Goal: Information Seeking & Learning: Learn about a topic

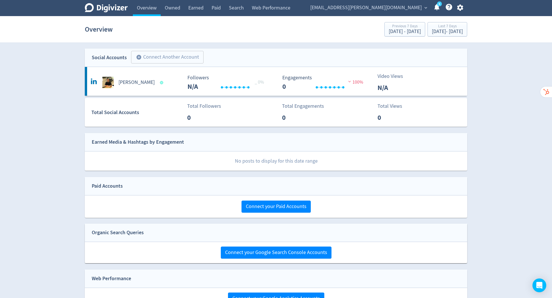
click at [278, 8] on link "Web Performance" at bounding box center [271, 8] width 47 height 16
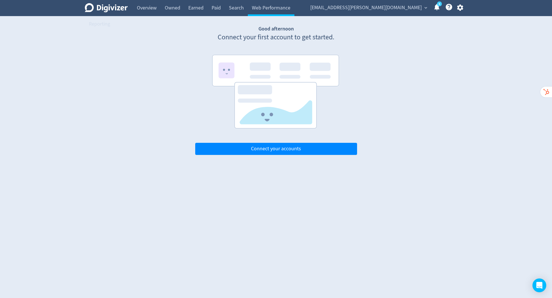
click at [373, 5] on span "[EMAIL_ADDRESS][PERSON_NAME][DOMAIN_NAME]" at bounding box center [366, 7] width 112 height 9
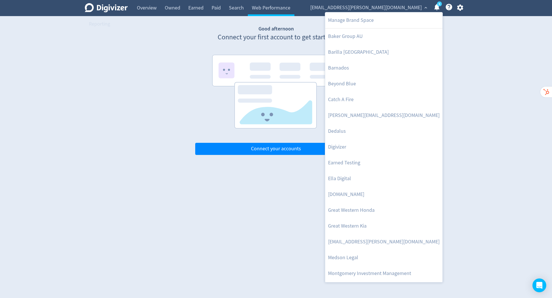
click at [342, 146] on link "Digivizer" at bounding box center [383, 147] width 117 height 16
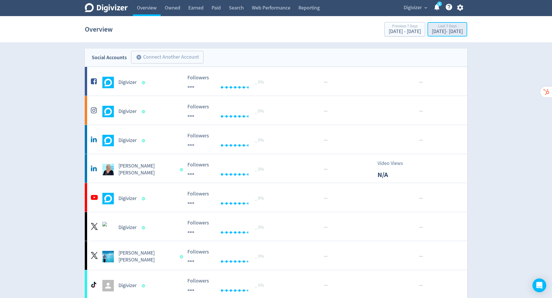
drag, startPoint x: 373, startPoint y: 5, endPoint x: 426, endPoint y: 29, distance: 58.2
click at [432, 29] on div "[DATE] - [DATE]" at bounding box center [447, 31] width 31 height 5
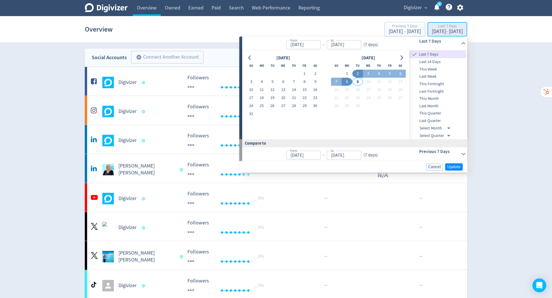
type input "[DATE]"
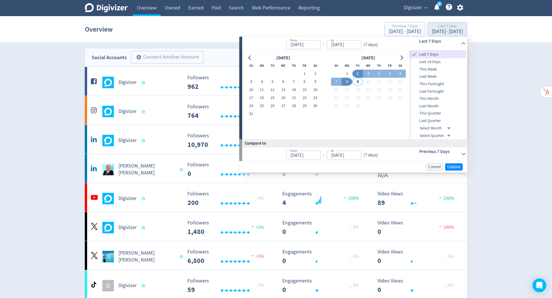
click at [249, 57] on icon "Go to previous month" at bounding box center [250, 58] width 3 height 5
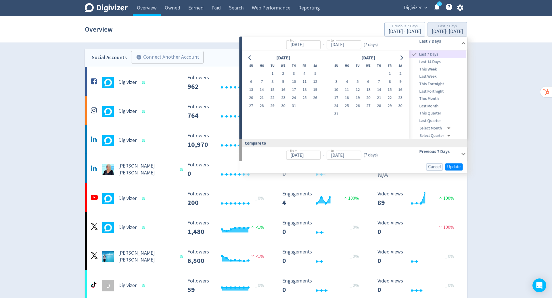
click at [249, 57] on icon "Go to previous month" at bounding box center [250, 58] width 3 height 5
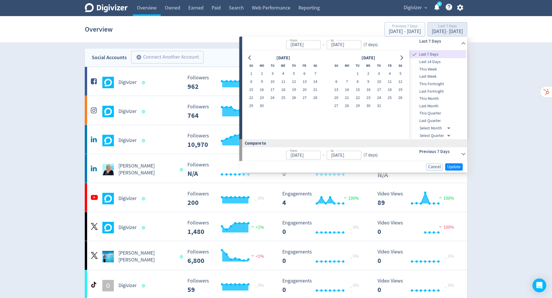
click at [248, 73] on button "1" at bounding box center [251, 74] width 11 height 8
type input "[DATE]"
drag, startPoint x: 426, startPoint y: 29, endPoint x: 405, endPoint y: 58, distance: 35.2
click at [405, 58] on button "Go to next month" at bounding box center [402, 58] width 8 height 8
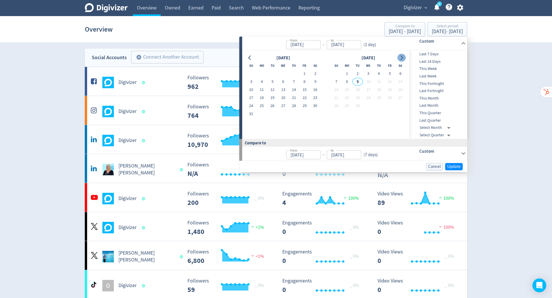
click at [345, 81] on button "8" at bounding box center [347, 82] width 11 height 8
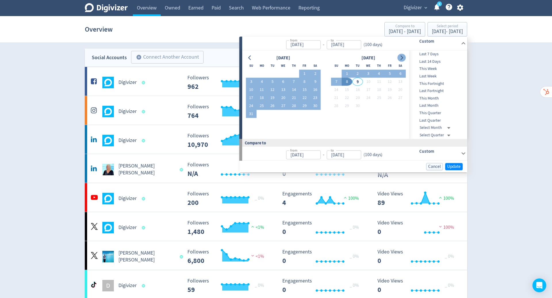
type input "[DATE]"
drag, startPoint x: 405, startPoint y: 58, endPoint x: 454, endPoint y: 167, distance: 120.4
click at [454, 167] on span "Update" at bounding box center [454, 167] width 14 height 4
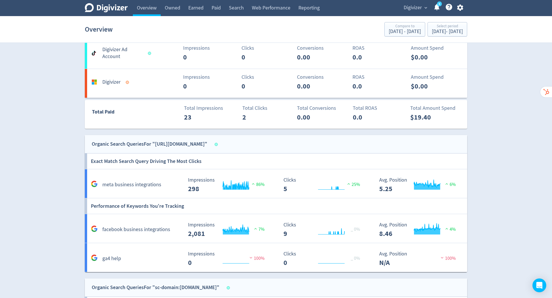
scroll to position [521, 0]
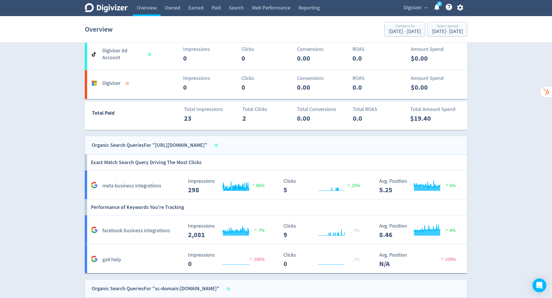
click at [274, 7] on link "Web Performance" at bounding box center [271, 8] width 47 height 16
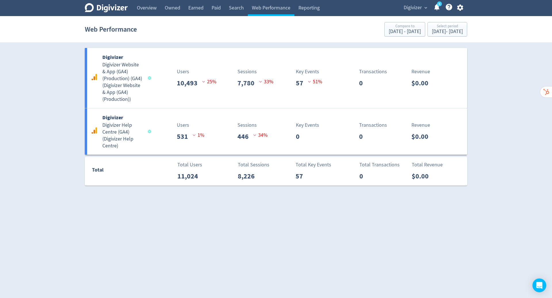
click at [155, 64] on div "Digivizer Digivizer Website & App (GA4) (Production) (GA4) ( Digivizer Website …" at bounding box center [276, 78] width 383 height 60
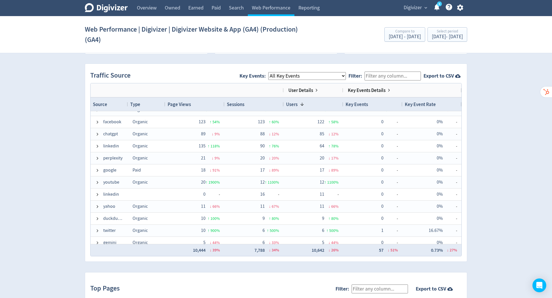
scroll to position [54, 0]
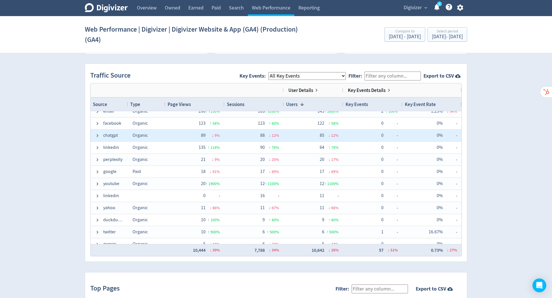
click at [114, 136] on span "chatgpt" at bounding box center [110, 135] width 15 height 11
click at [115, 158] on span "perplexity" at bounding box center [112, 159] width 19 height 11
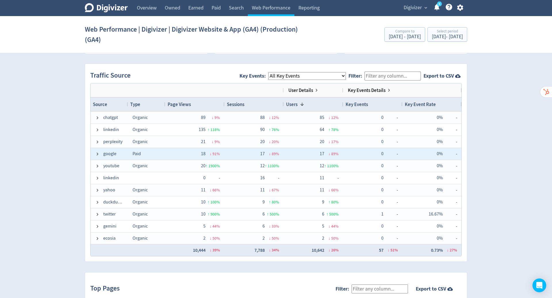
scroll to position [72, 0]
click at [113, 223] on span "gemini" at bounding box center [109, 226] width 13 height 11
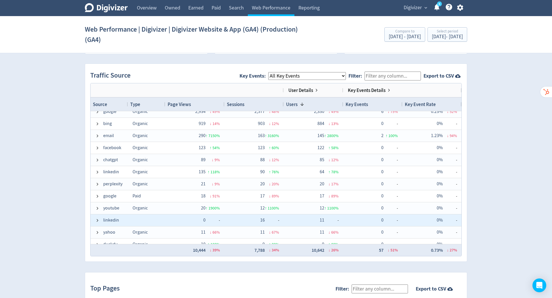
scroll to position [0, 0]
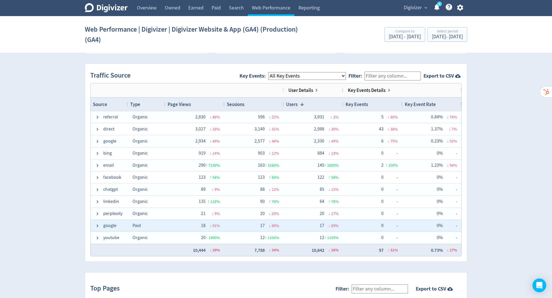
click at [103, 101] on span "Source" at bounding box center [100, 104] width 14 height 6
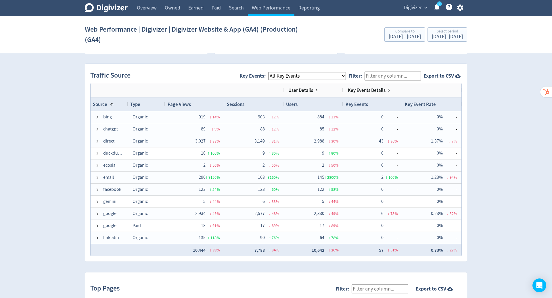
drag, startPoint x: 454, startPoint y: 167, endPoint x: 110, endPoint y: 101, distance: 351.0
click at [110, 102] on span at bounding box center [112, 104] width 5 height 5
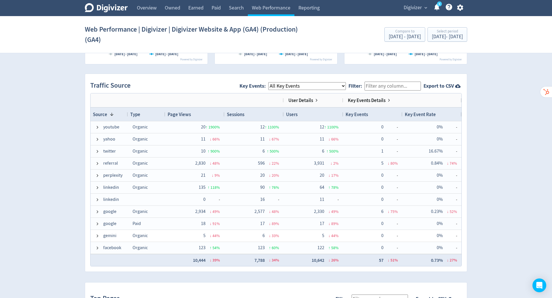
click at [485, 114] on div "Digivizer Logo [PERSON_NAME] Logo Overview Owned Earned Paid Search Web Perform…" at bounding box center [276, 65] width 552 height 849
click at [346, 83] on select "All Key Events eCommerce partner_with_us_form_submission Contact_Submit sign_up…" at bounding box center [307, 86] width 78 height 8
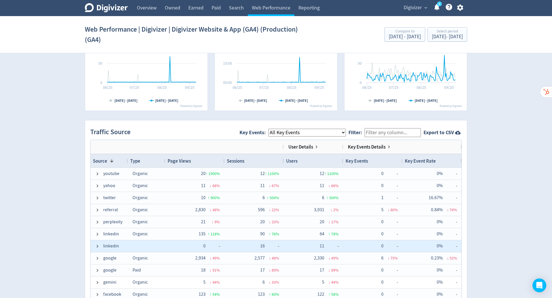
scroll to position [371, 0]
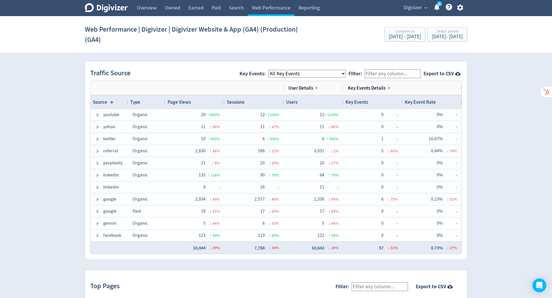
click at [110, 104] on div "Source 1" at bounding box center [109, 102] width 33 height 11
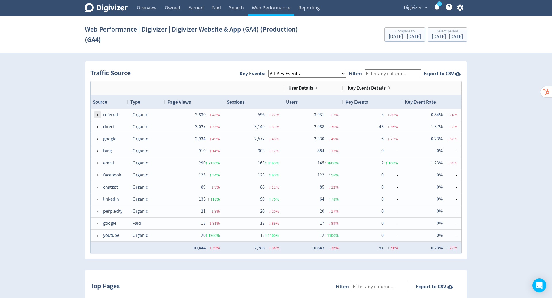
drag, startPoint x: 110, startPoint y: 104, endPoint x: 96, endPoint y: 112, distance: 16.3
click at [96, 113] on span at bounding box center [97, 115] width 5 height 5
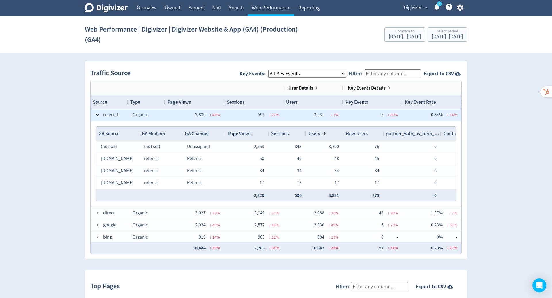
click at [96, 113] on span at bounding box center [97, 115] width 5 height 5
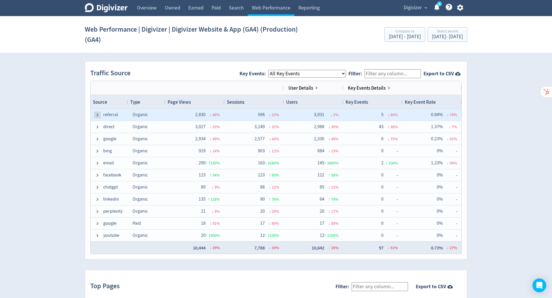
click at [136, 102] on span "Type" at bounding box center [135, 102] width 10 height 6
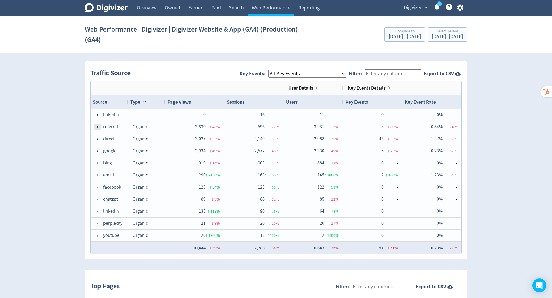
click at [136, 102] on span "Type" at bounding box center [135, 102] width 10 height 6
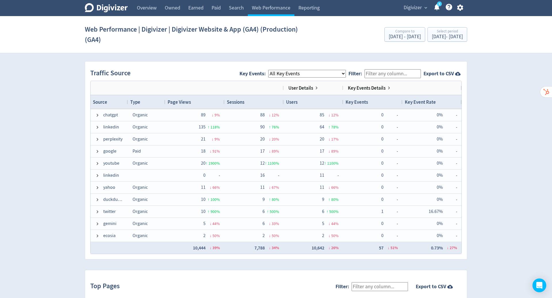
scroll to position [0, 0]
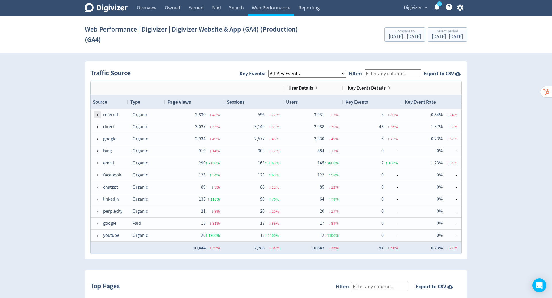
click at [195, 102] on div "Page Views" at bounding box center [195, 102] width 55 height 11
click at [195, 102] on span at bounding box center [195, 102] width 5 height 5
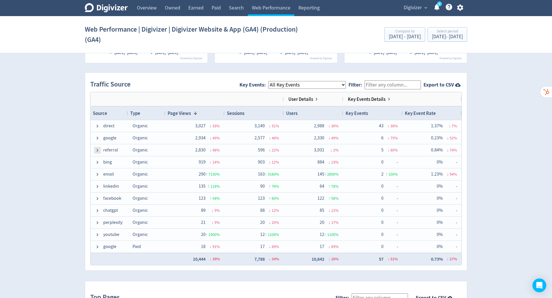
scroll to position [354, 0]
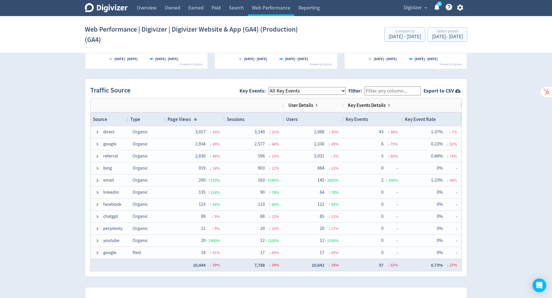
click at [387, 88] on input "Filter:" at bounding box center [393, 91] width 56 height 9
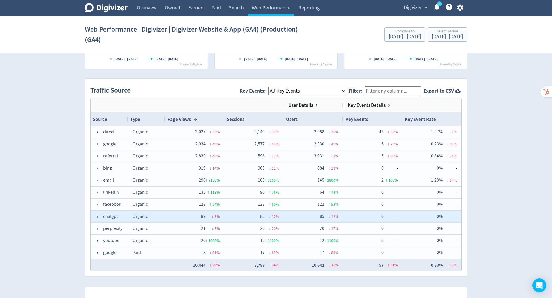
drag, startPoint x: 387, startPoint y: 88, endPoint x: 113, endPoint y: 216, distance: 302.0
click at [113, 216] on span "chatgpt" at bounding box center [110, 216] width 15 height 11
click at [119, 228] on span "perplexity" at bounding box center [112, 228] width 19 height 11
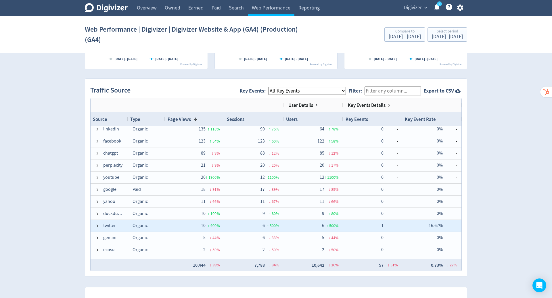
scroll to position [70, 0]
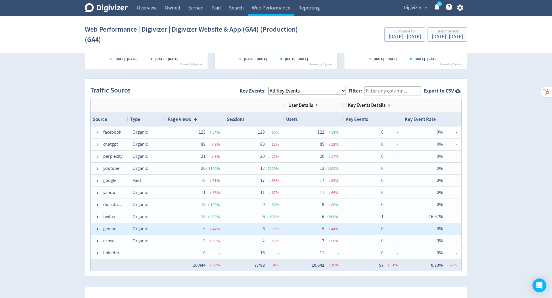
click at [158, 157] on div "Organic" at bounding box center [146, 157] width 37 height 12
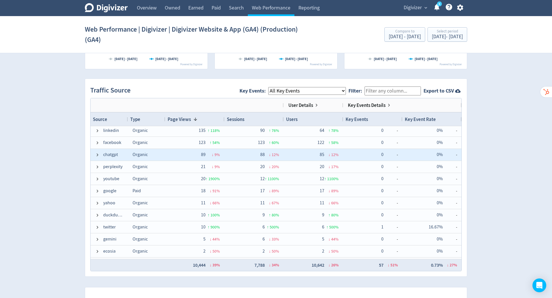
scroll to position [52, 0]
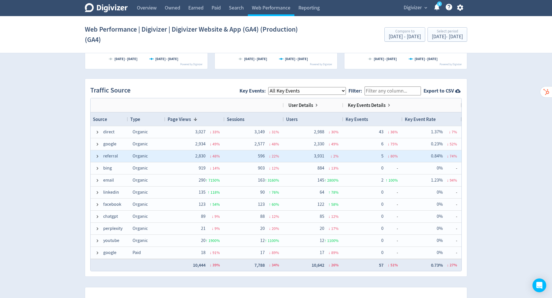
click at [142, 133] on span "Organic" at bounding box center [140, 132] width 15 height 6
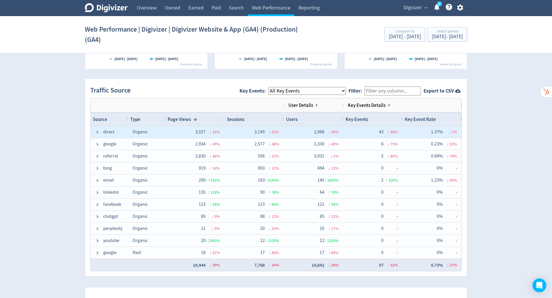
drag, startPoint x: 113, startPoint y: 216, endPoint x: 136, endPoint y: 253, distance: 43.7
click at [136, 253] on span "Paid" at bounding box center [137, 253] width 8 height 6
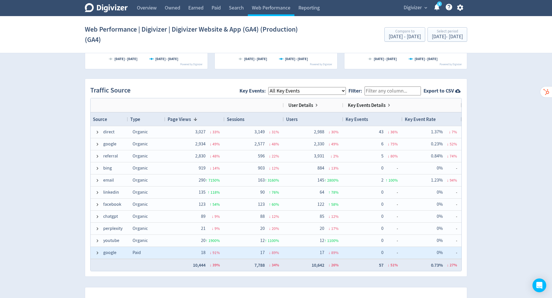
click at [110, 132] on span "direct" at bounding box center [108, 132] width 11 height 11
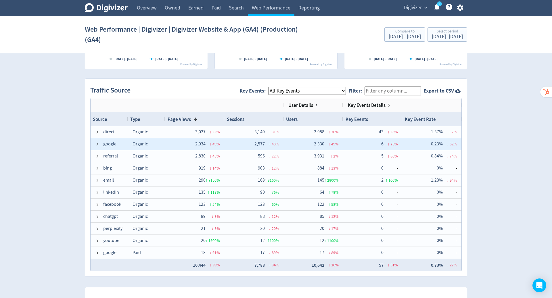
click at [140, 145] on span "Organic" at bounding box center [140, 144] width 15 height 6
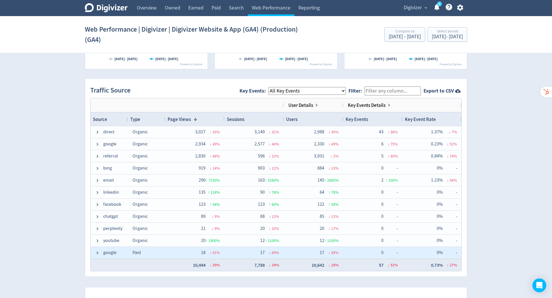
click at [148, 255] on div "Paid" at bounding box center [146, 253] width 37 height 12
click at [143, 205] on span "Organic" at bounding box center [140, 205] width 15 height 6
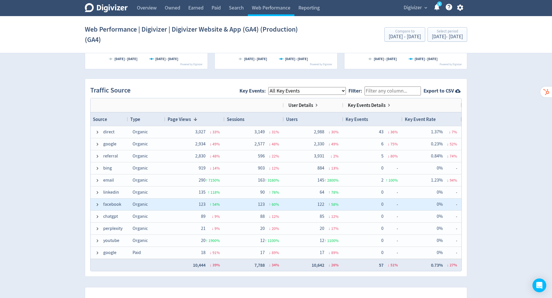
click at [150, 191] on div "Organic" at bounding box center [146, 193] width 37 height 12
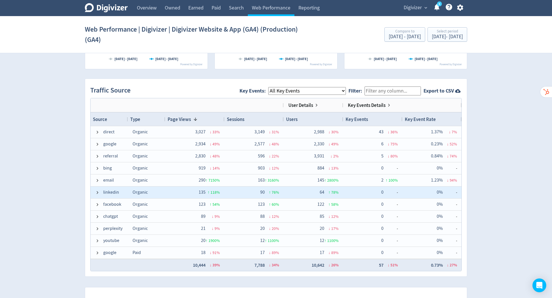
click at [152, 203] on div "Organic" at bounding box center [146, 205] width 37 height 12
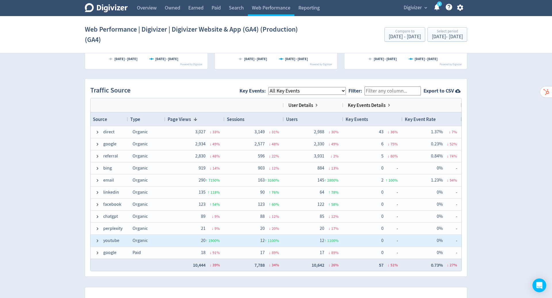
click at [148, 242] on div "Organic" at bounding box center [146, 241] width 37 height 12
click at [446, 34] on div "[DATE] - [DATE]" at bounding box center [447, 36] width 31 height 5
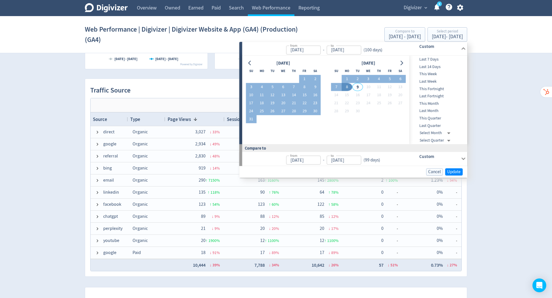
drag, startPoint x: 136, startPoint y: 253, endPoint x: 492, endPoint y: 64, distance: 403.0
click at [492, 64] on div "Digivizer Logo [PERSON_NAME] Logo Overview Owned Earned Paid Search Web Perform…" at bounding box center [276, 70] width 552 height 849
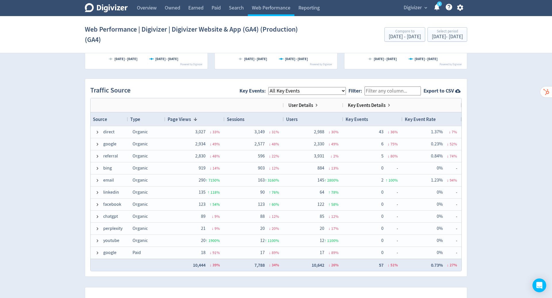
drag, startPoint x: 492, startPoint y: 64, endPoint x: 102, endPoint y: 118, distance: 394.4
click at [102, 118] on span "Source" at bounding box center [100, 119] width 14 height 6
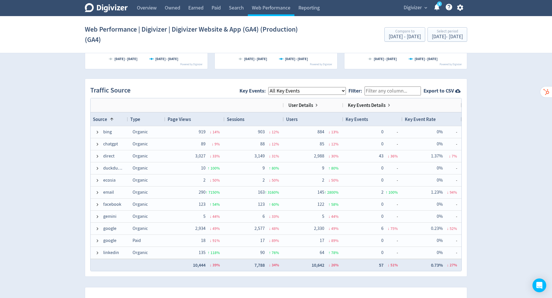
click at [102, 118] on span "Source" at bounding box center [100, 119] width 14 height 6
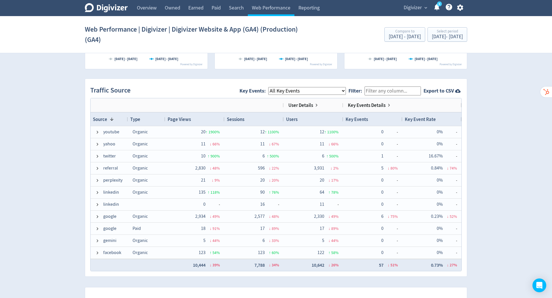
click at [496, 141] on div "Digivizer Logo [PERSON_NAME] Logo Overview Owned Earned Paid Search Web Perform…" at bounding box center [276, 70] width 552 height 849
drag, startPoint x: 102, startPoint y: 118, endPoint x: 112, endPoint y: 118, distance: 10.1
click at [112, 118] on span at bounding box center [112, 119] width 5 height 5
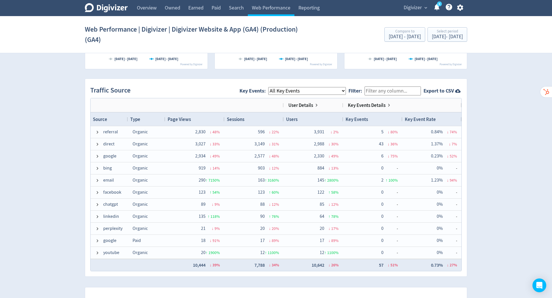
drag, startPoint x: 112, startPoint y: 118, endPoint x: 187, endPoint y: 115, distance: 75.4
click at [187, 116] on span "Page Views" at bounding box center [179, 119] width 23 height 6
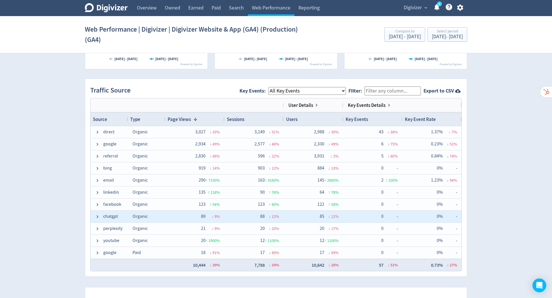
click at [162, 215] on div "Organic" at bounding box center [146, 217] width 37 height 12
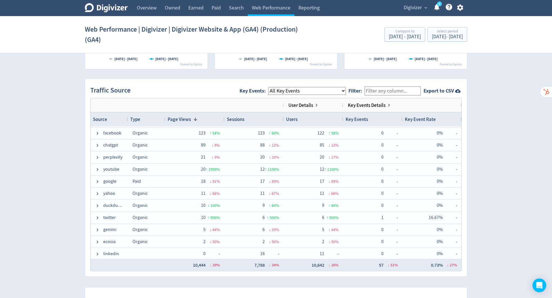
scroll to position [72, 0]
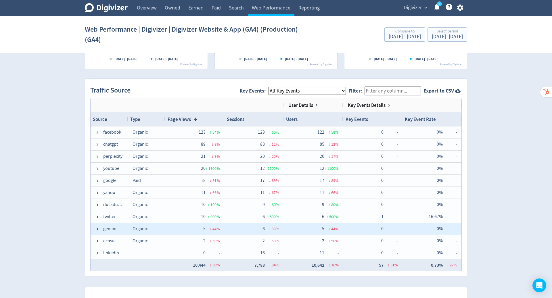
click at [166, 230] on div "5 ↓ 44 %" at bounding box center [194, 229] width 59 height 12
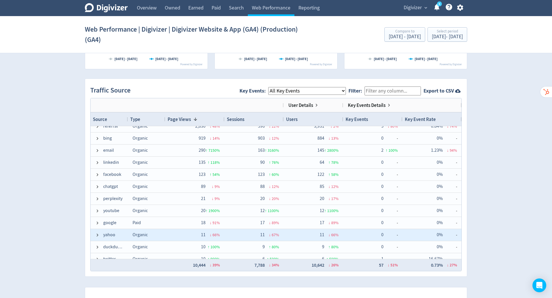
scroll to position [30, 0]
drag, startPoint x: 162, startPoint y: 215, endPoint x: 163, endPoint y: 197, distance: 17.9
click at [163, 197] on div "Organic" at bounding box center [146, 199] width 37 height 12
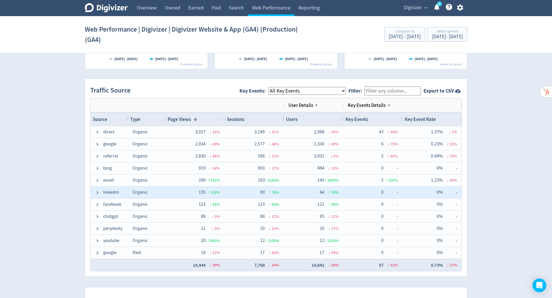
scroll to position [0, 0]
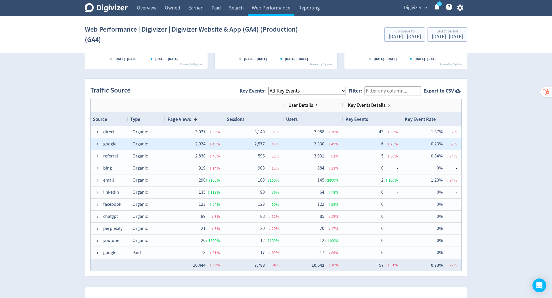
drag, startPoint x: 163, startPoint y: 197, endPoint x: 123, endPoint y: 144, distance: 67.2
click at [123, 144] on span "google" at bounding box center [109, 144] width 28 height 11
click at [121, 132] on span "direct" at bounding box center [109, 132] width 28 height 11
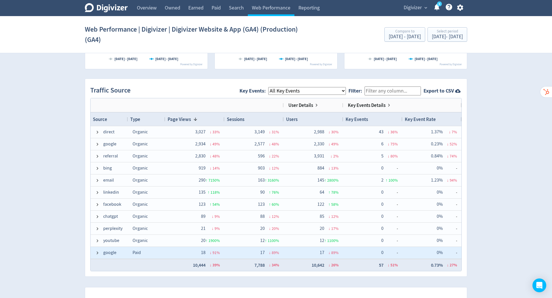
click at [136, 250] on span "Paid" at bounding box center [137, 253] width 8 height 6
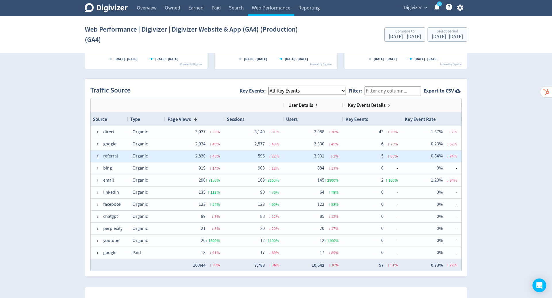
click at [97, 155] on span at bounding box center [97, 156] width 5 height 5
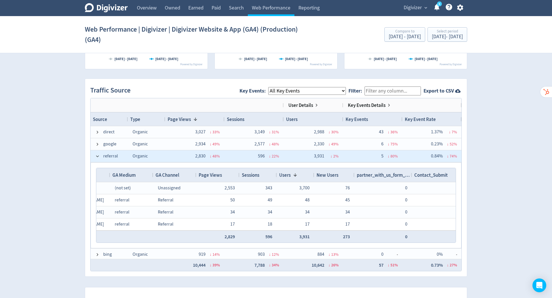
scroll to position [0, 58]
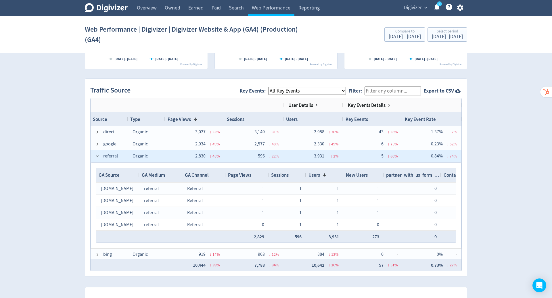
click at [96, 155] on span at bounding box center [97, 156] width 5 height 5
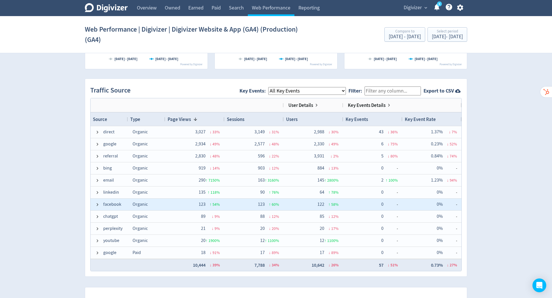
click at [101, 203] on span "facebook" at bounding box center [109, 204] width 28 height 11
click at [124, 241] on div "youtube" at bounding box center [109, 241] width 37 height 12
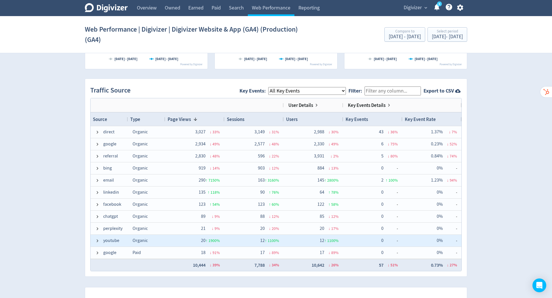
click at [346, 89] on select "All Key Events eCommerce partner_with_us_form_submission Contact_Submit sign_up…" at bounding box center [307, 91] width 78 height 8
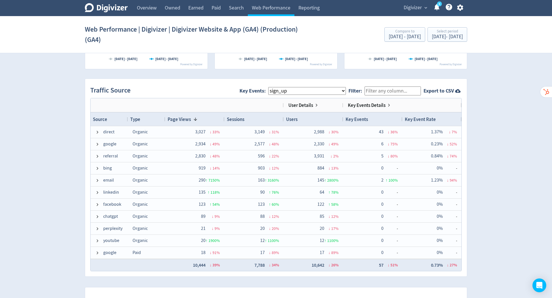
click at [273, 87] on select "All Key Events eCommerce partner_with_us_form_submission Contact_Submit sign_up…" at bounding box center [307, 91] width 78 height 8
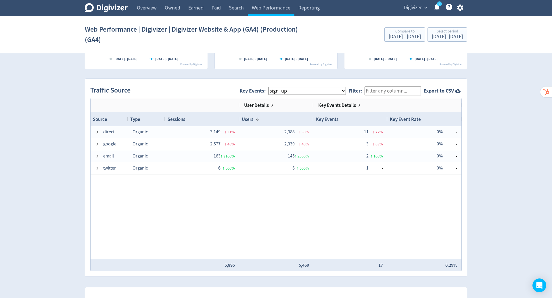
click at [331, 90] on select "All Key Events eCommerce partner_with_us_form_submission Contact_Submit sign_up…" at bounding box center [307, 91] width 78 height 8
click at [273, 87] on select "All Key Events eCommerce partner_with_us_form_submission Contact_Submit sign_up…" at bounding box center [307, 91] width 78 height 8
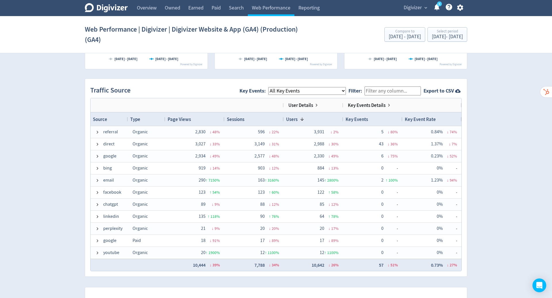
click at [500, 109] on div "Digivizer Logo [PERSON_NAME] Logo Overview Owned Earned Paid Search Web Perform…" at bounding box center [276, 70] width 552 height 849
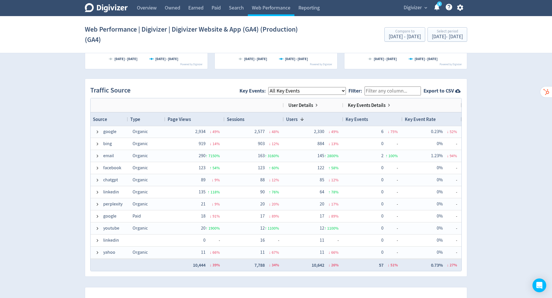
click at [163, 178] on div "Organic" at bounding box center [146, 180] width 37 height 12
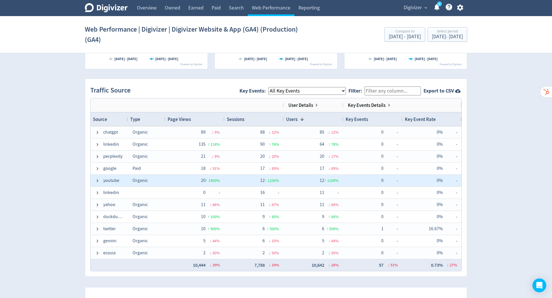
click at [163, 237] on div "Organic" at bounding box center [146, 241] width 37 height 12
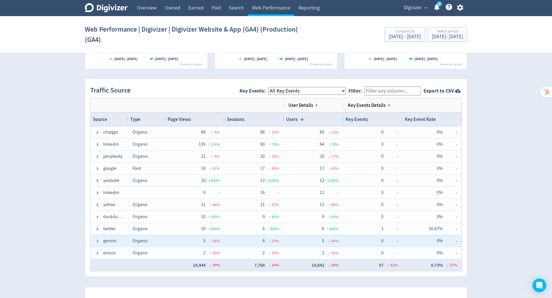
click at [156, 154] on div "Organic" at bounding box center [146, 157] width 37 height 12
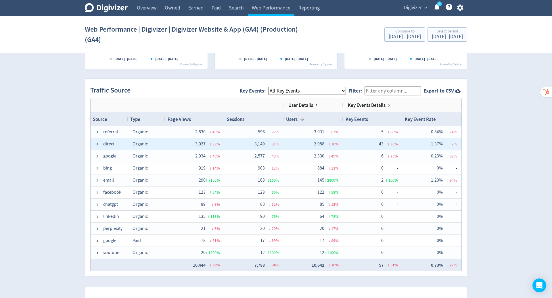
click at [115, 142] on span "direct" at bounding box center [109, 144] width 28 height 11
click at [117, 155] on span "google" at bounding box center [109, 156] width 28 height 11
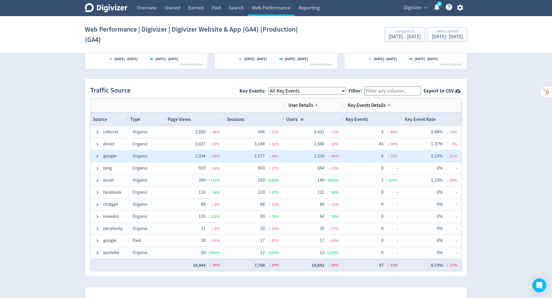
click at [129, 239] on div "Paid" at bounding box center [146, 241] width 37 height 12
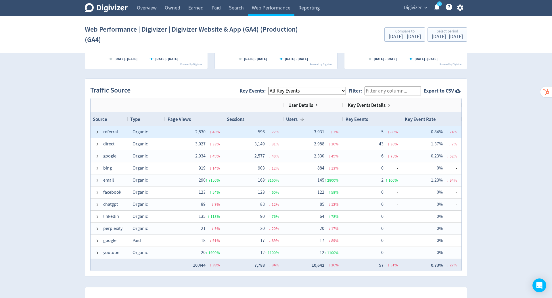
click at [95, 131] on span at bounding box center [97, 132] width 5 height 5
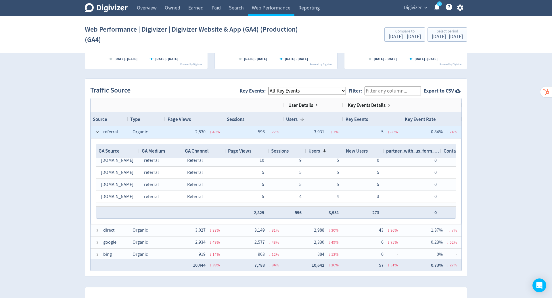
click at [98, 130] on span at bounding box center [97, 132] width 5 height 5
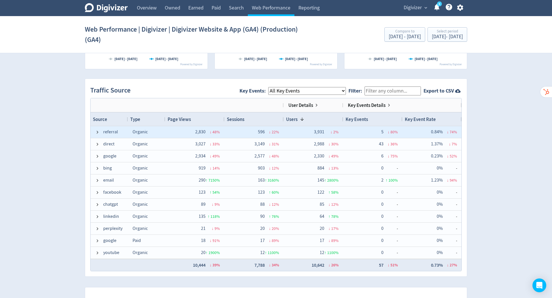
drag, startPoint x: 500, startPoint y: 109, endPoint x: 122, endPoint y: 190, distance: 386.7
click at [122, 190] on span "facebook" at bounding box center [109, 192] width 28 height 11
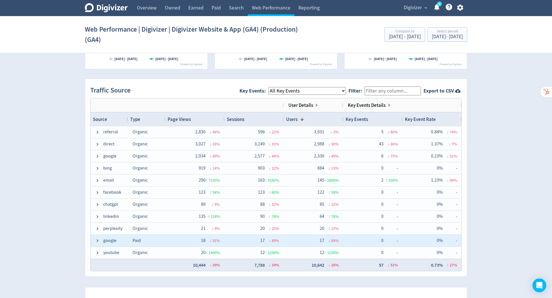
click at [129, 241] on div "Paid" at bounding box center [146, 241] width 37 height 12
click at [127, 254] on div "youtube" at bounding box center [109, 253] width 37 height 12
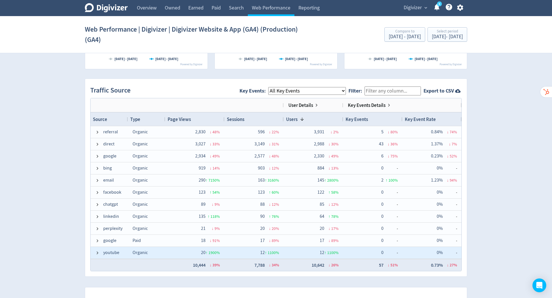
drag, startPoint x: 122, startPoint y: 190, endPoint x: 348, endPoint y: 89, distance: 247.2
click at [346, 89] on select "All Key Events eCommerce partner_with_us_form_submission Contact_Submit sign_up…" at bounding box center [307, 91] width 78 height 8
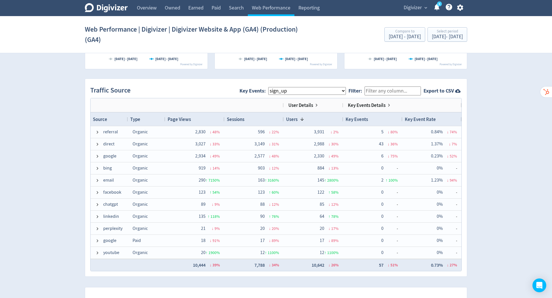
click at [273, 87] on select "All Key Events eCommerce partner_with_us_form_submission Contact_Submit sign_up…" at bounding box center [307, 91] width 78 height 8
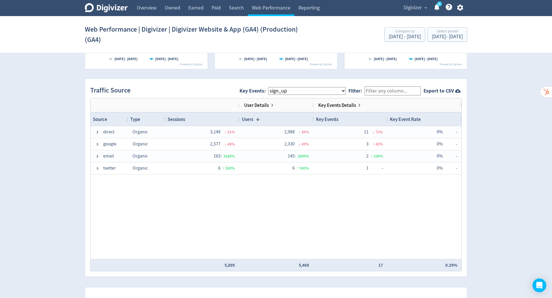
click at [346, 90] on select "All Key Events eCommerce partner_with_us_form_submission Contact_Submit sign_up…" at bounding box center [307, 91] width 78 height 8
select select "allGoals"
click at [273, 87] on select "All Key Events eCommerce partner_with_us_form_submission Contact_Submit sign_up…" at bounding box center [307, 91] width 78 height 8
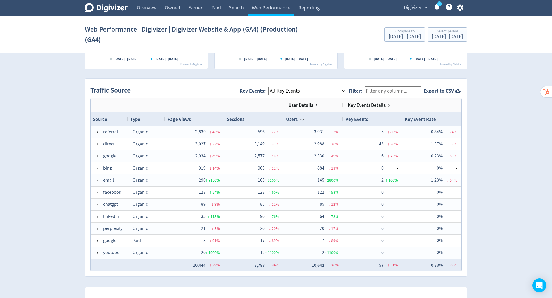
click at [100, 117] on span "Source" at bounding box center [100, 119] width 14 height 6
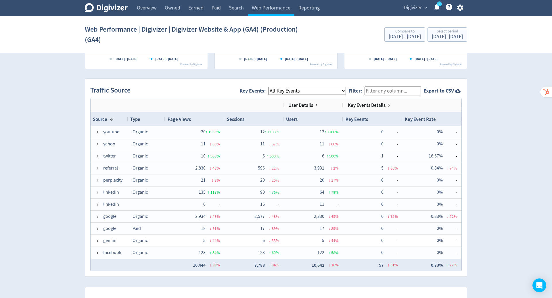
click at [190, 117] on span "Page Views" at bounding box center [179, 119] width 23 height 6
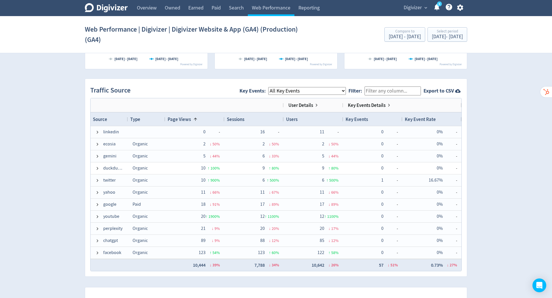
click at [192, 117] on span at bounding box center [194, 119] width 7 height 5
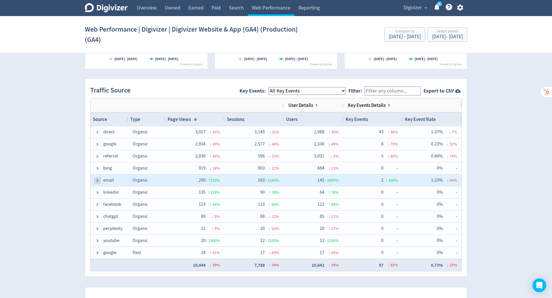
click at [95, 178] on span at bounding box center [97, 180] width 5 height 5
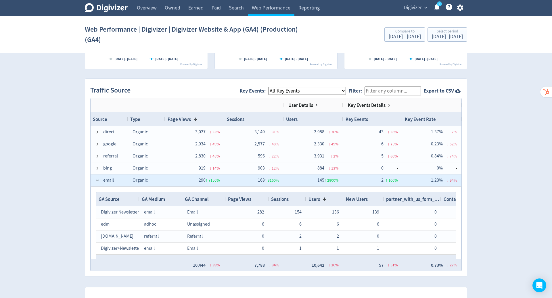
click at [95, 178] on span at bounding box center [97, 180] width 5 height 5
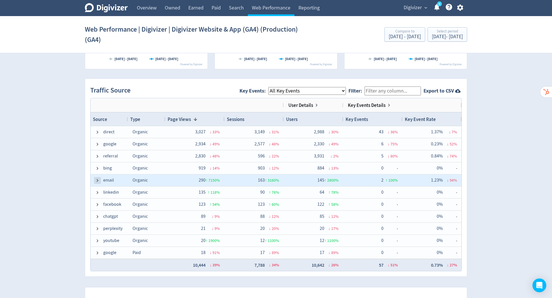
click at [506, 113] on div "Digivizer Logo [PERSON_NAME] Logo Overview Owned Earned Paid Search Web Perform…" at bounding box center [276, 70] width 552 height 849
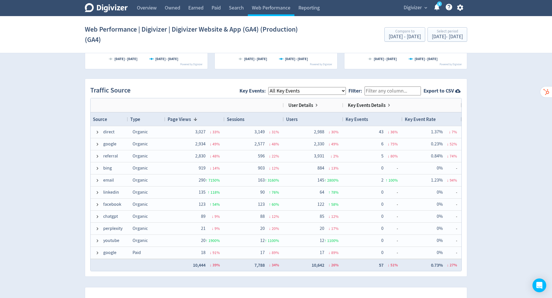
click at [523, 170] on div "Digivizer Logo [PERSON_NAME] Logo Overview Owned Earned Paid Search Web Perform…" at bounding box center [276, 70] width 552 height 849
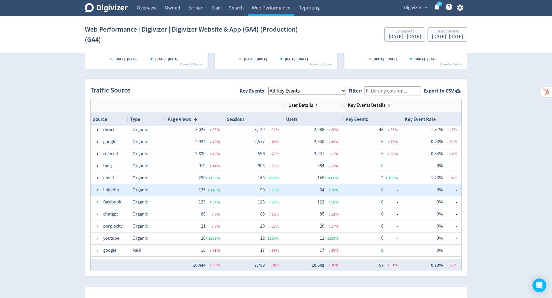
scroll to position [0, 0]
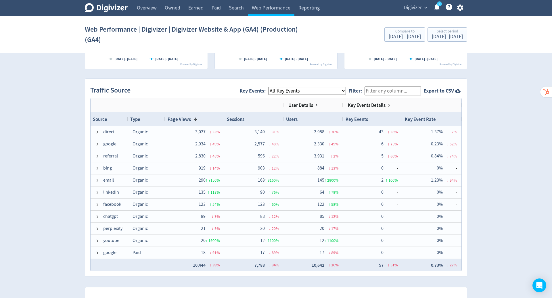
click at [328, 90] on select "All Key Events eCommerce partner_with_us_form_submission Contact_Submit sign_up…" at bounding box center [307, 91] width 78 height 8
click at [273, 87] on select "All Key Events eCommerce partner_with_us_form_submission Contact_Submit sign_up…" at bounding box center [307, 91] width 78 height 8
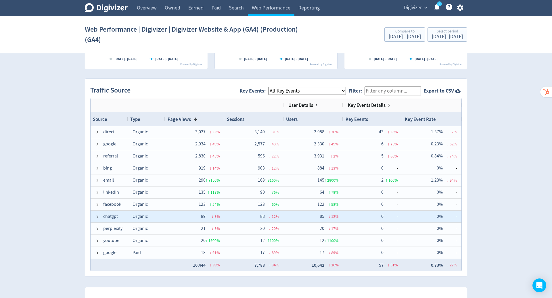
click at [123, 218] on span "chatgpt" at bounding box center [109, 216] width 28 height 11
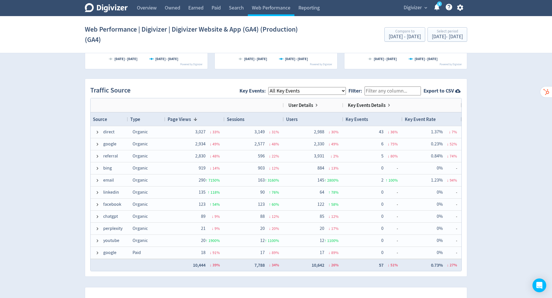
scroll to position [49, 0]
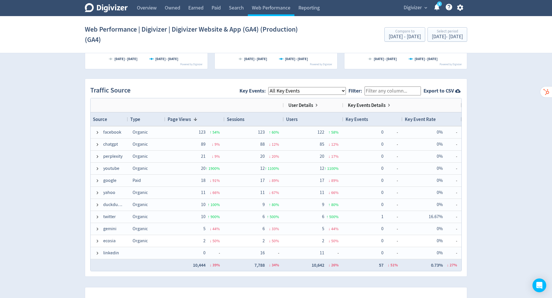
click at [120, 228] on span "gemini" at bounding box center [109, 229] width 28 height 11
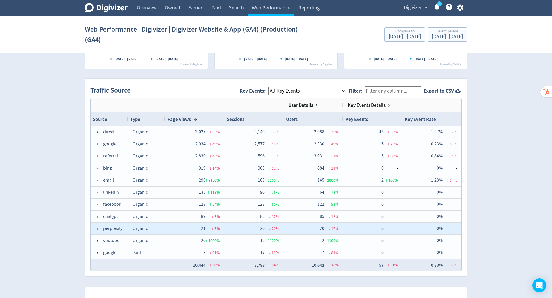
click at [125, 228] on div "perplexity" at bounding box center [109, 229] width 37 height 12
